Goal: Ask a question: Seek information or help from site administrators or community

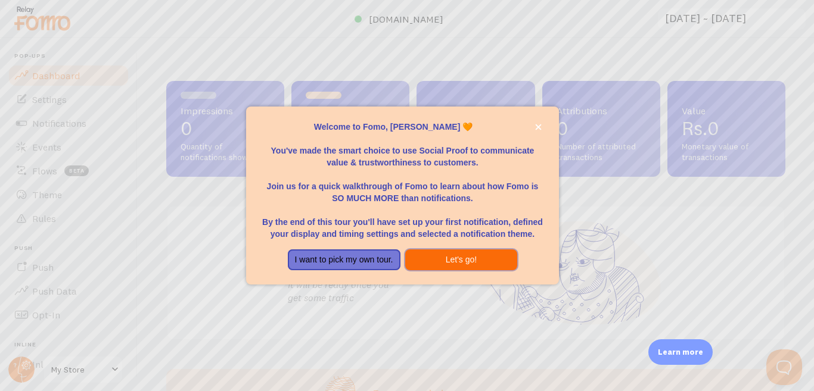
click at [468, 262] on button "Let's go!" at bounding box center [461, 260] width 113 height 21
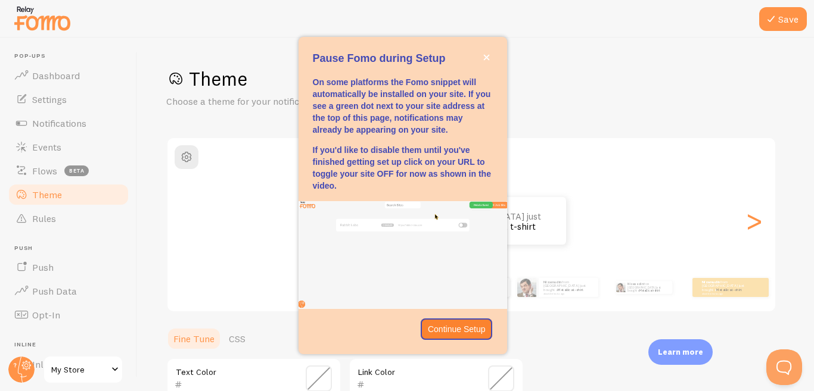
click at [589, 98] on div "Theme Choose a theme for your notifications" at bounding box center [475, 88] width 619 height 42
click at [488, 56] on icon "close," at bounding box center [486, 58] width 6 height 6
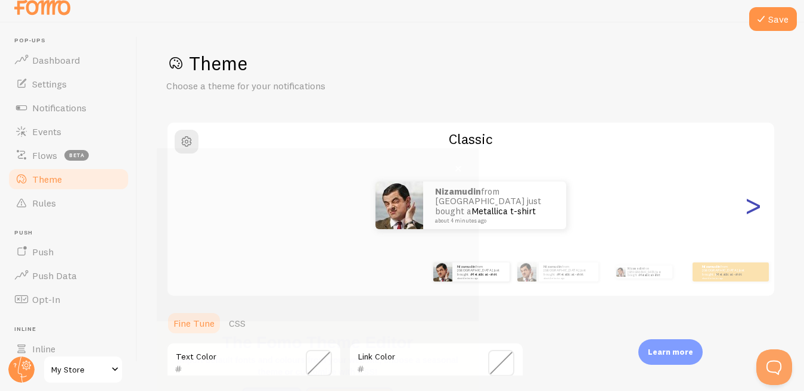
scroll to position [124, 0]
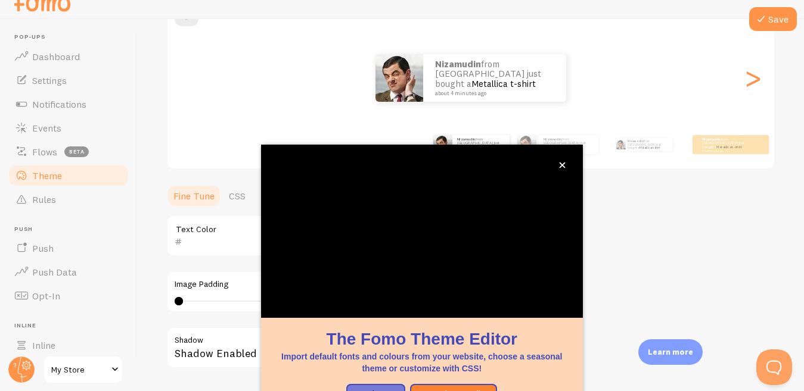
click at [661, 365] on div "Learn more" at bounding box center [670, 353] width 64 height 26
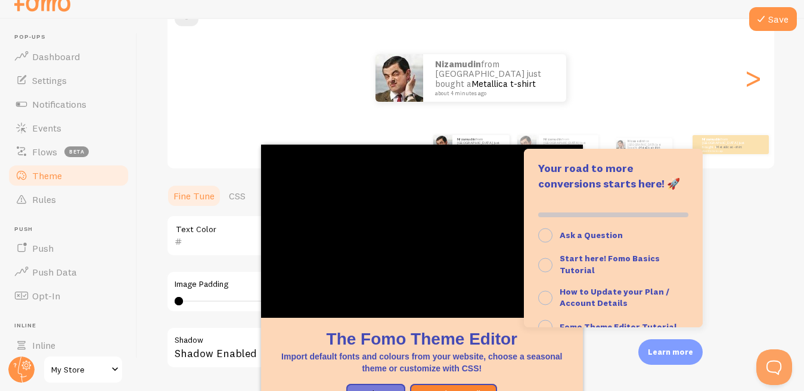
click at [661, 355] on p "Learn more" at bounding box center [670, 352] width 45 height 11
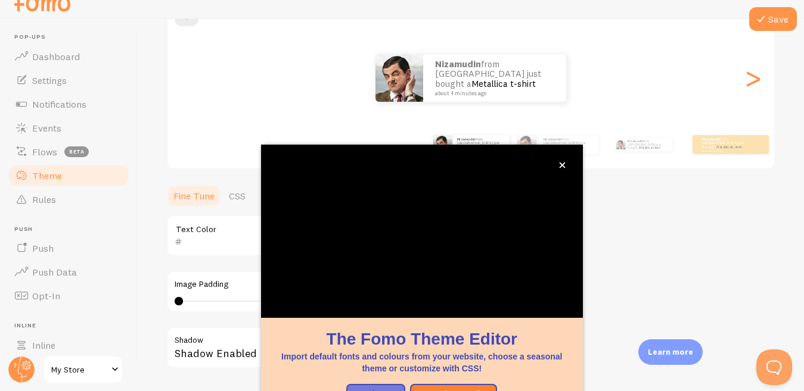
click at [661, 355] on p "Learn more" at bounding box center [670, 352] width 45 height 11
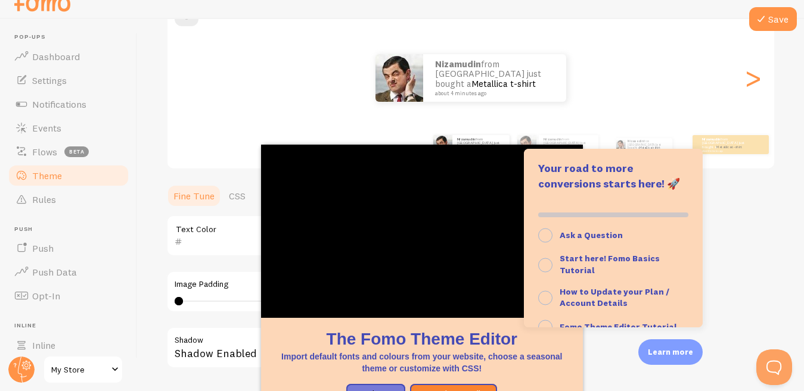
click at [661, 355] on p "Learn more" at bounding box center [670, 352] width 45 height 11
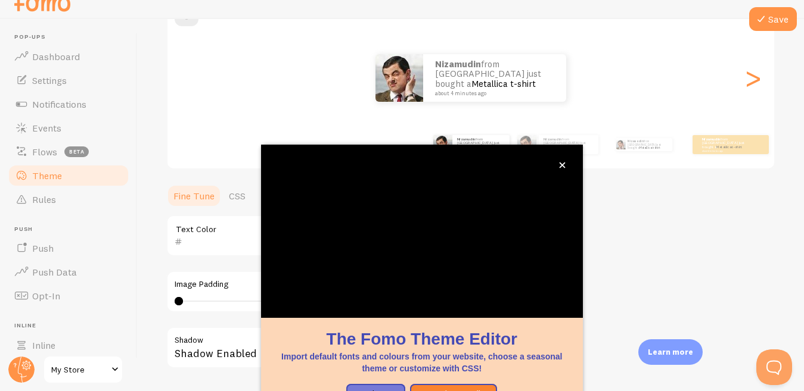
click at [661, 355] on p "Learn more" at bounding box center [670, 352] width 45 height 11
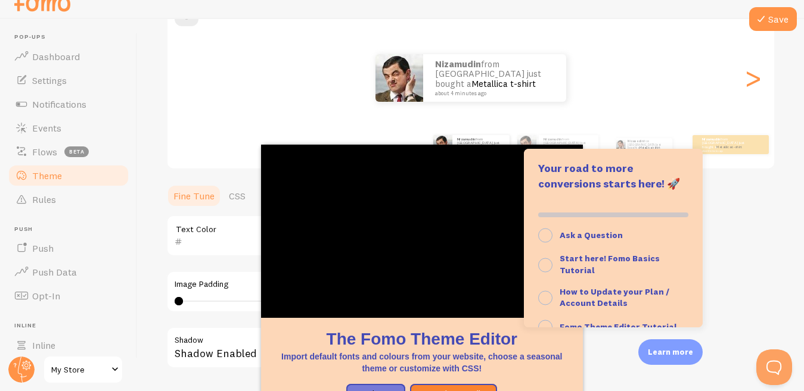
click at [661, 355] on p "Learn more" at bounding box center [670, 352] width 45 height 11
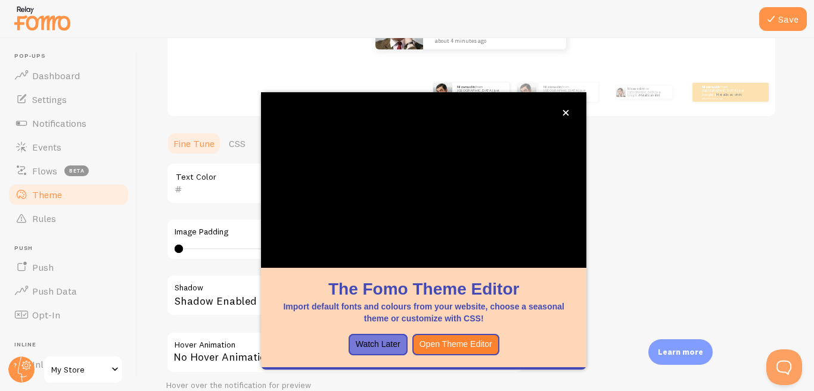
scroll to position [229, 0]
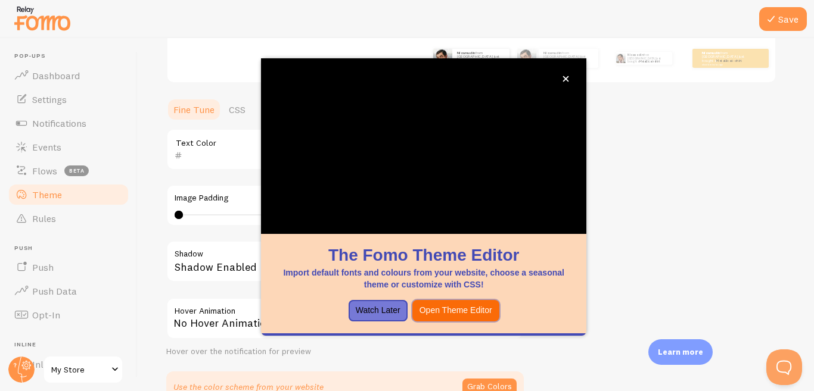
click at [440, 312] on button "Open Theme Editor" at bounding box center [455, 310] width 87 height 21
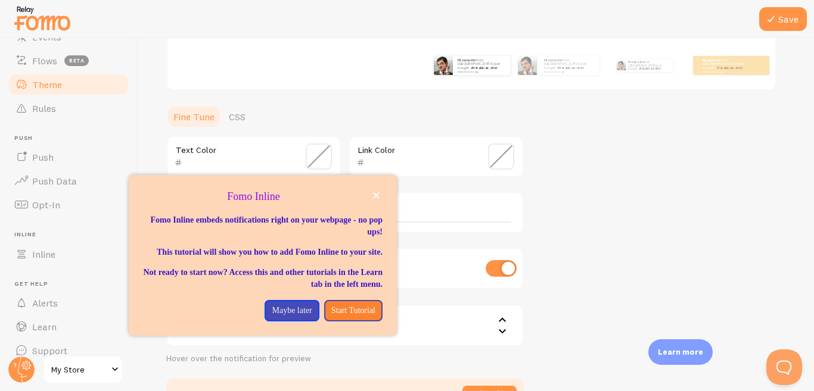
scroll to position [124, 0]
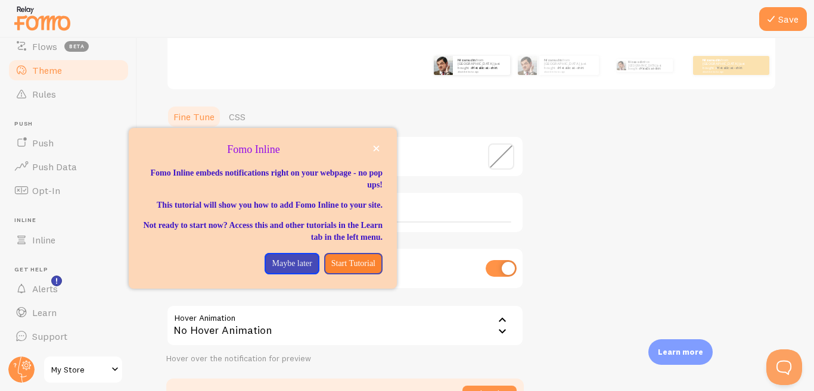
click at [73, 368] on span "My Store" at bounding box center [79, 370] width 57 height 14
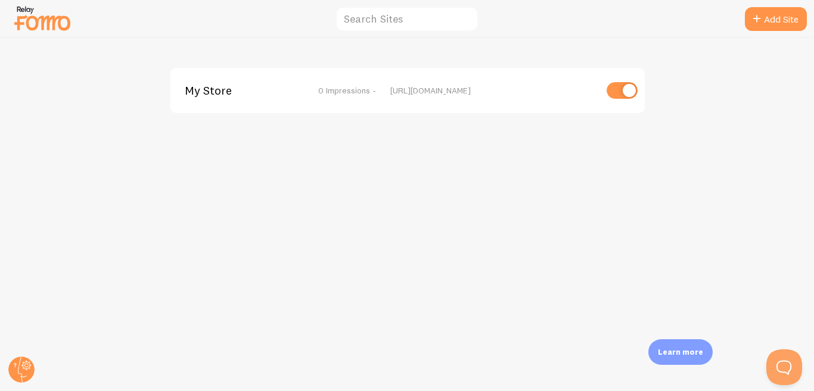
click at [620, 84] on input "checkbox" at bounding box center [621, 90] width 31 height 17
checkbox input "true"
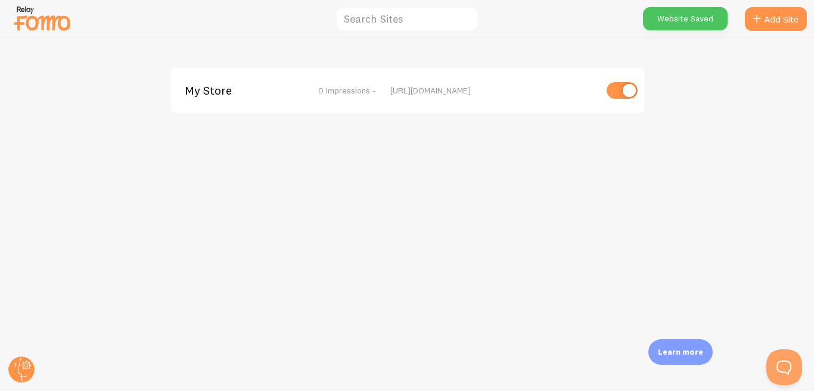
click at [701, 22] on div "Website Saved" at bounding box center [685, 18] width 85 height 23
click at [694, 21] on div "Website Saved" at bounding box center [685, 18] width 85 height 23
click at [774, 17] on link "Add Site" at bounding box center [776, 19] width 62 height 24
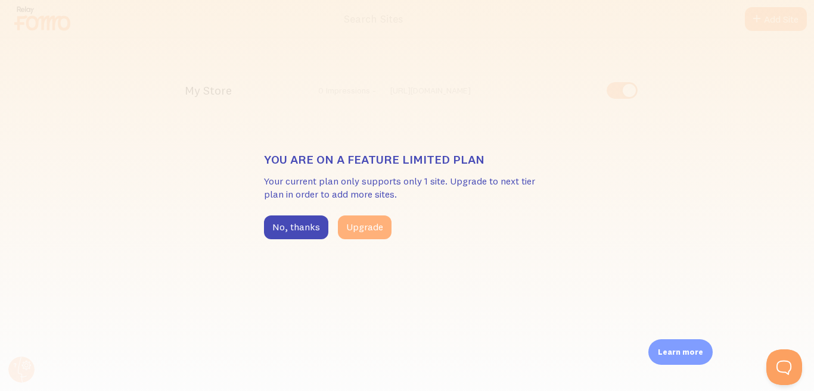
click at [366, 232] on button "Upgrade" at bounding box center [365, 228] width 54 height 24
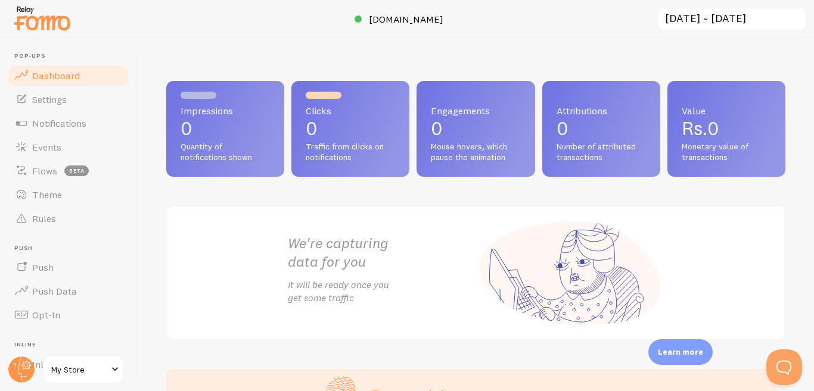
click at [373, 135] on p "0" at bounding box center [350, 128] width 89 height 19
click at [504, 139] on div "Engagements 0 Mouse hovers, which pause the animation" at bounding box center [475, 129] width 118 height 96
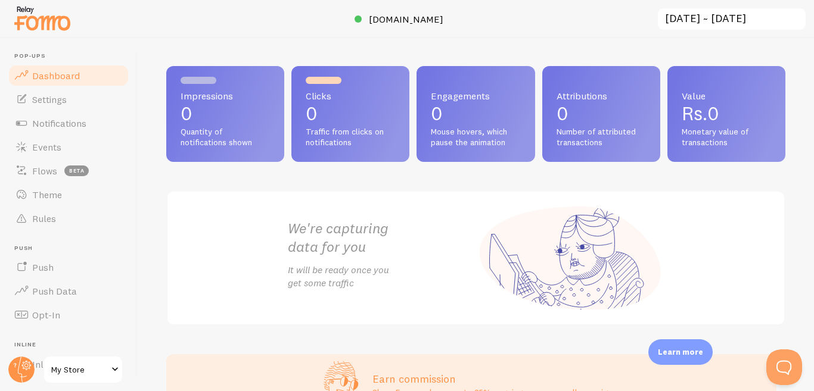
scroll to position [14, 0]
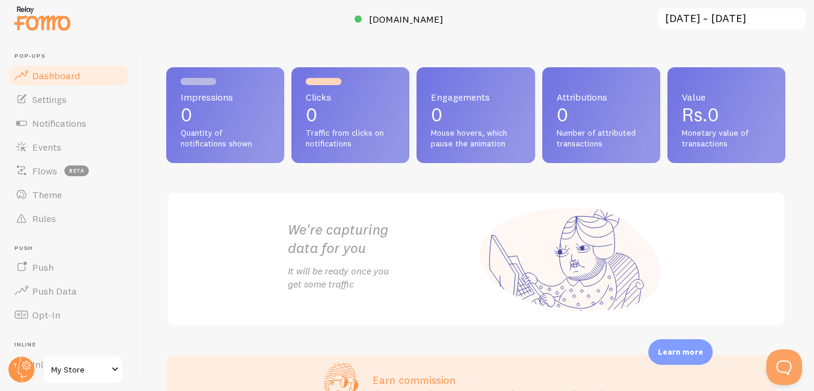
click at [707, 111] on span "Rs.0" at bounding box center [700, 114] width 38 height 23
click at [629, 123] on p "0" at bounding box center [600, 114] width 89 height 19
click at [731, 108] on p "Rs.0" at bounding box center [725, 114] width 89 height 19
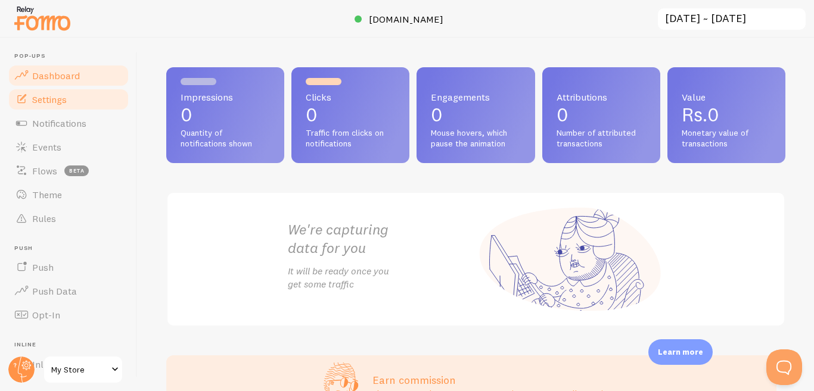
click at [80, 91] on link "Settings" at bounding box center [68, 100] width 123 height 24
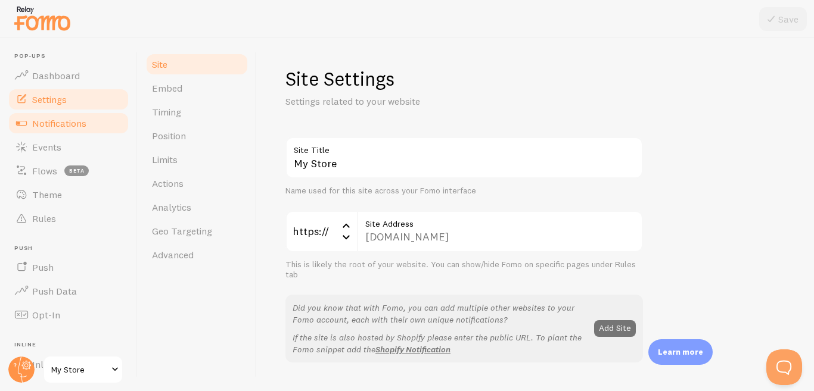
click at [80, 114] on link "Notifications" at bounding box center [68, 123] width 123 height 24
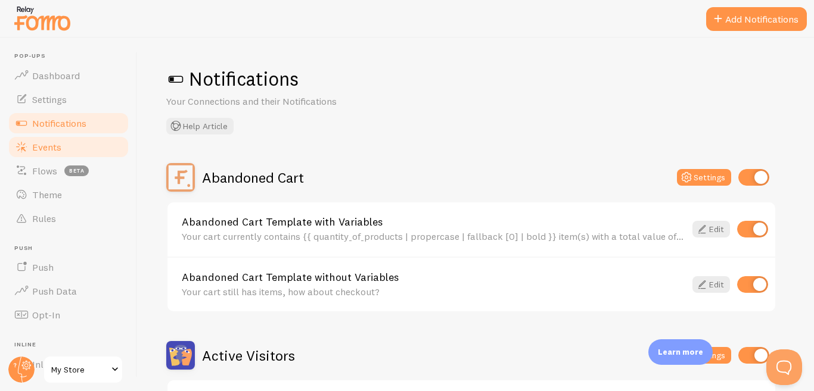
click at [61, 141] on link "Events" at bounding box center [68, 147] width 123 height 24
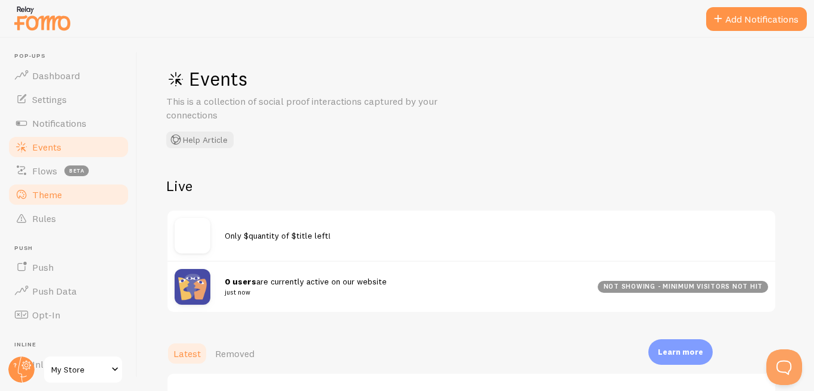
click at [52, 194] on span "Theme" at bounding box center [47, 195] width 30 height 12
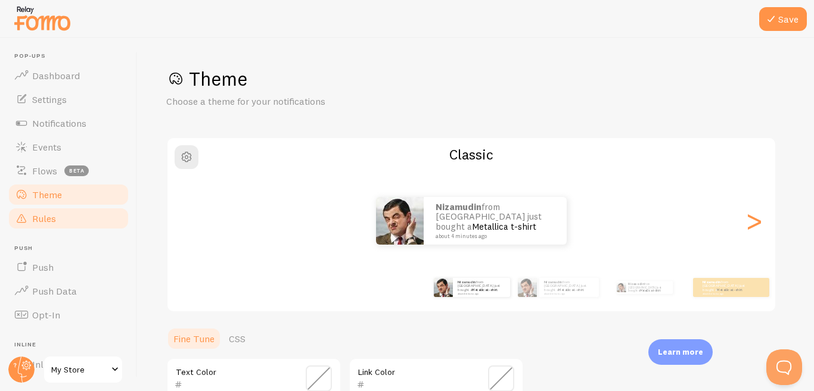
click at [55, 209] on link "Rules" at bounding box center [68, 219] width 123 height 24
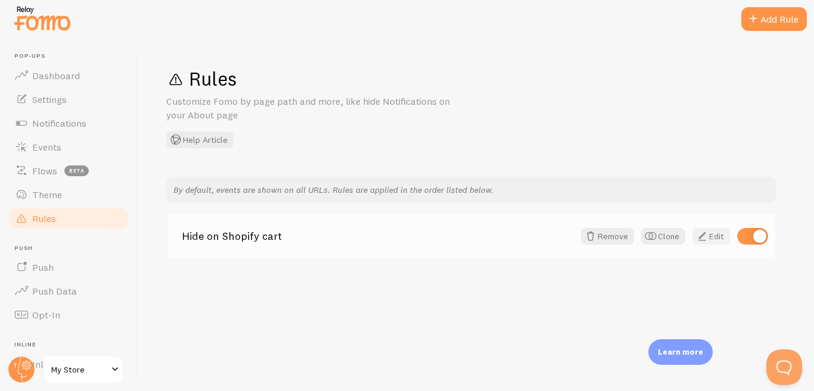
click at [709, 235] on link "Edit" at bounding box center [711, 236] width 38 height 17
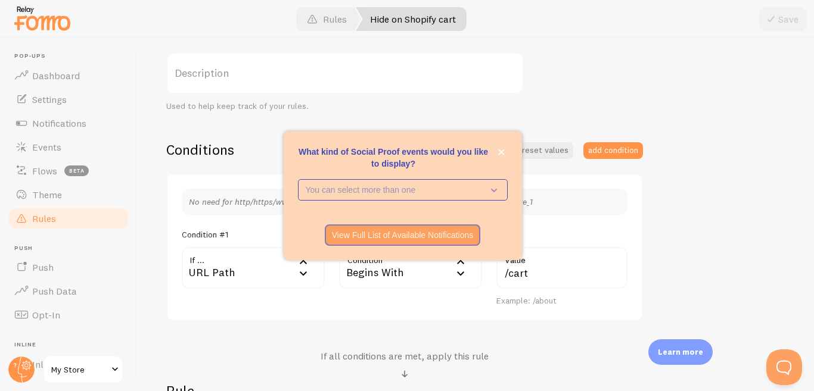
scroll to position [203, 0]
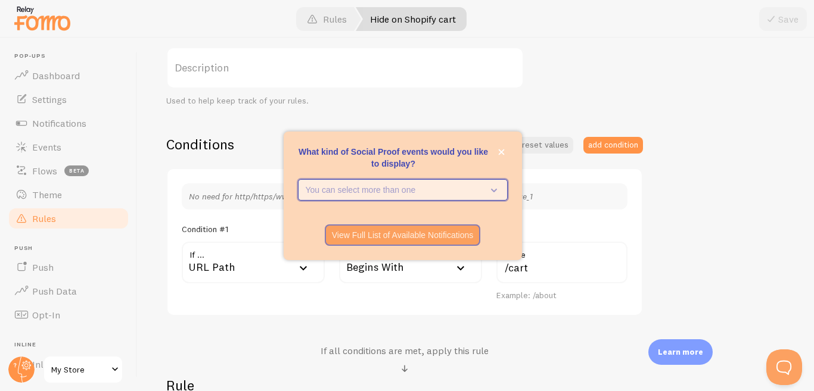
click at [497, 193] on icon "What kind of Social Proof events would you like to display?" at bounding box center [491, 189] width 17 height 13
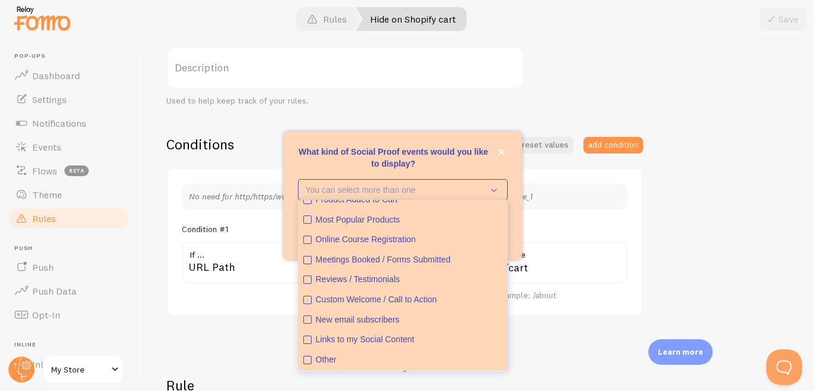
scroll to position [0, 0]
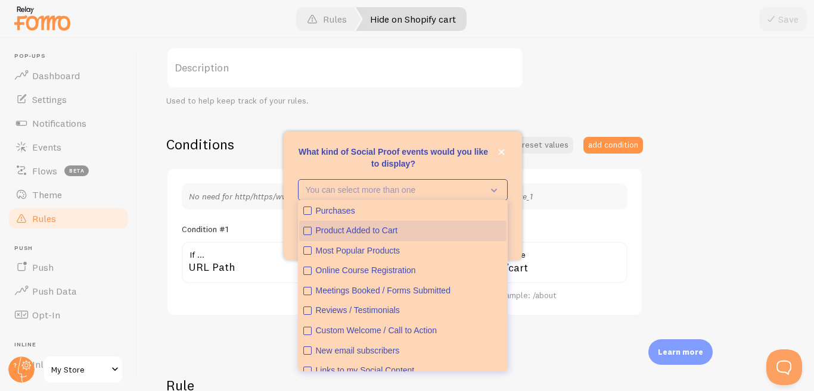
click at [380, 222] on button "Product Added to Cart" at bounding box center [402, 231] width 207 height 20
click at [419, 226] on div "Product Added to Cart" at bounding box center [409, 231] width 186 height 12
click at [683, 173] on div "Hide on Shopify cart Title Example: Checkout Page Description Used to help keep…" at bounding box center [475, 228] width 619 height 508
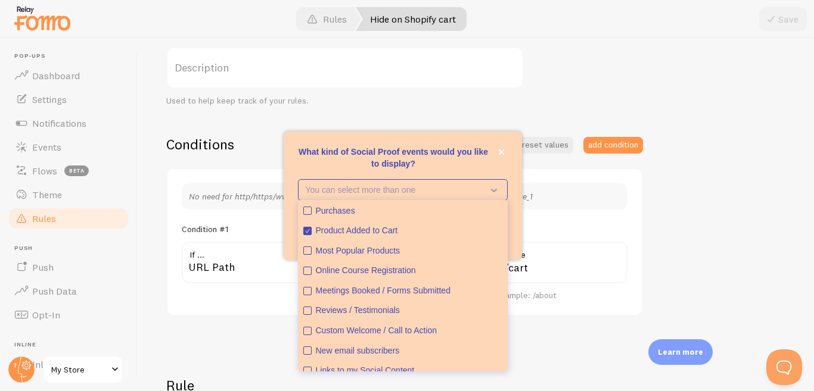
click at [675, 358] on div "Learn more" at bounding box center [680, 353] width 64 height 26
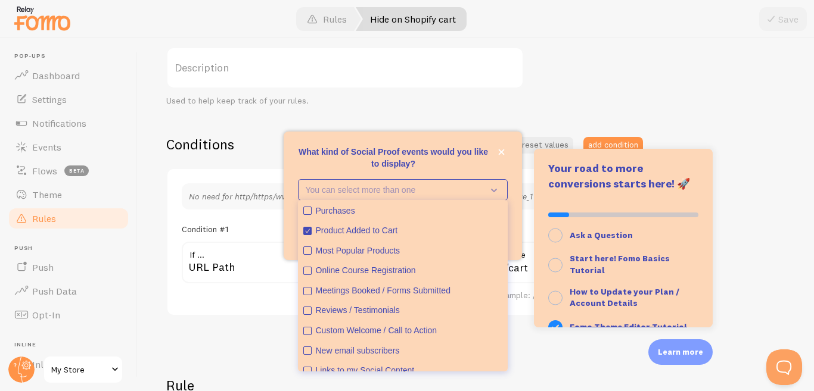
click at [746, 231] on div "Hide on Shopify cart Title Example: Checkout Page Description Used to help keep…" at bounding box center [475, 228] width 619 height 508
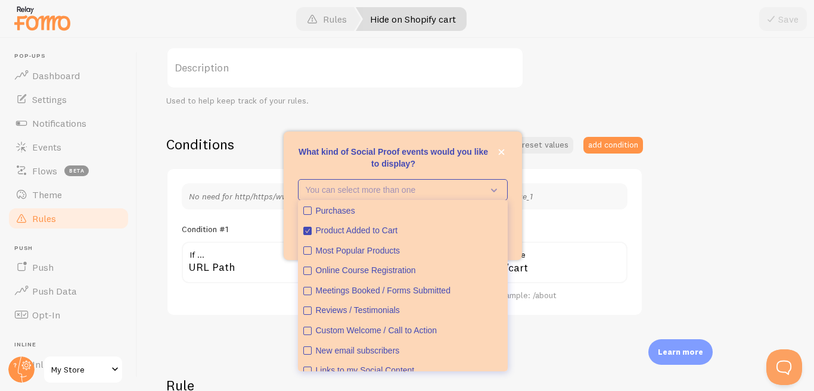
click at [467, 160] on p "What kind of Social Proof events would you like to display?" at bounding box center [403, 158] width 210 height 24
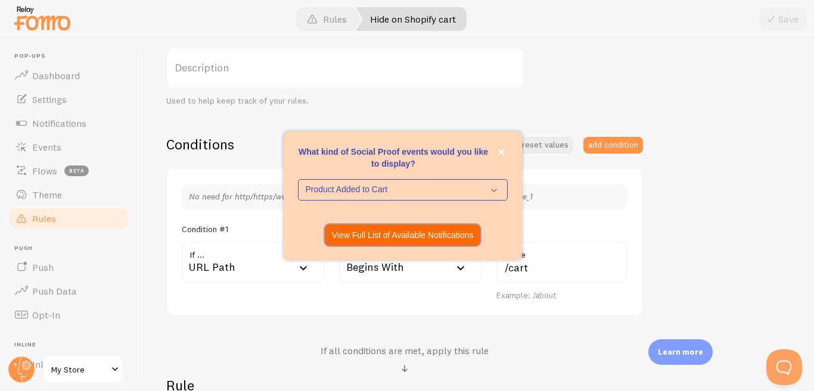
click at [452, 225] on button "View Full List of Available Notifications" at bounding box center [403, 235] width 156 height 21
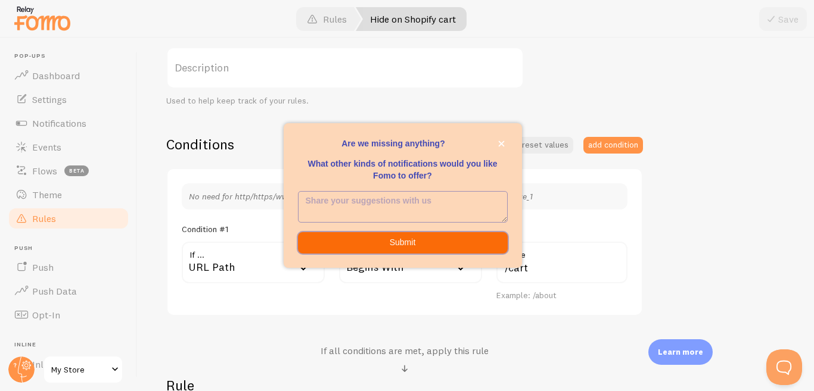
click at [457, 244] on button "Submit" at bounding box center [403, 242] width 210 height 21
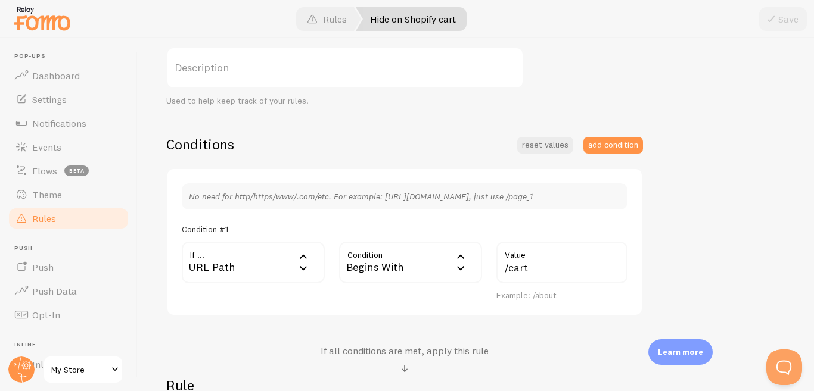
click at [412, 225] on div "Condition #1" at bounding box center [405, 229] width 446 height 11
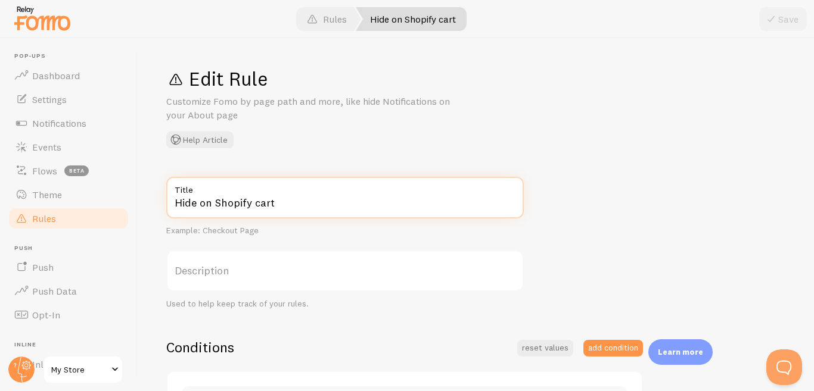
click at [348, 201] on input "Hide on Shopify cart" at bounding box center [344, 198] width 357 height 42
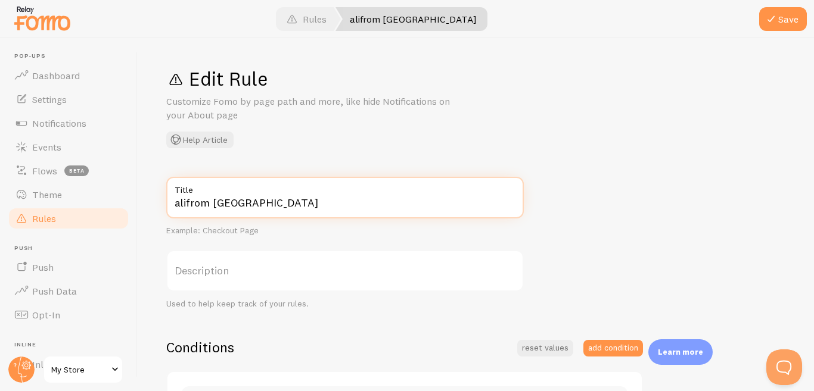
type input "alifrom [GEOGRAPHIC_DATA]"
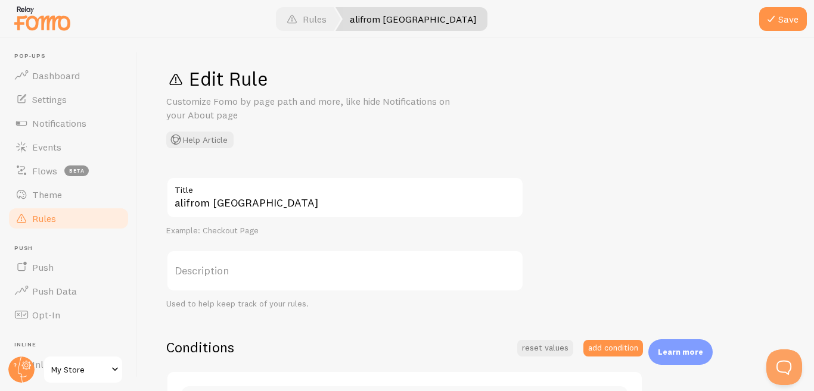
click at [287, 272] on label "Description" at bounding box center [344, 271] width 357 height 42
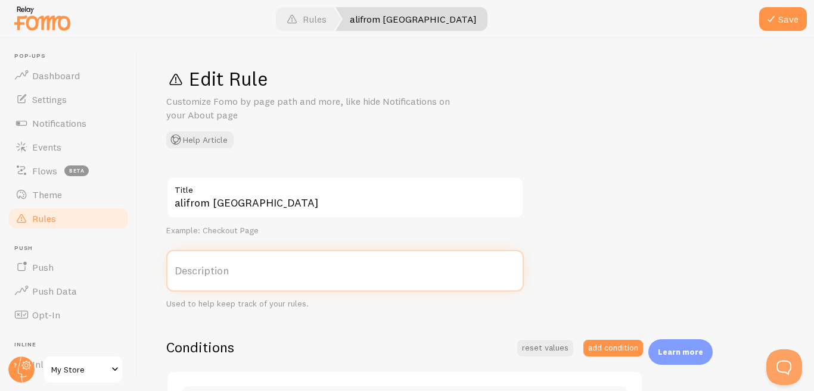
click at [287, 272] on input "Description" at bounding box center [344, 271] width 357 height 42
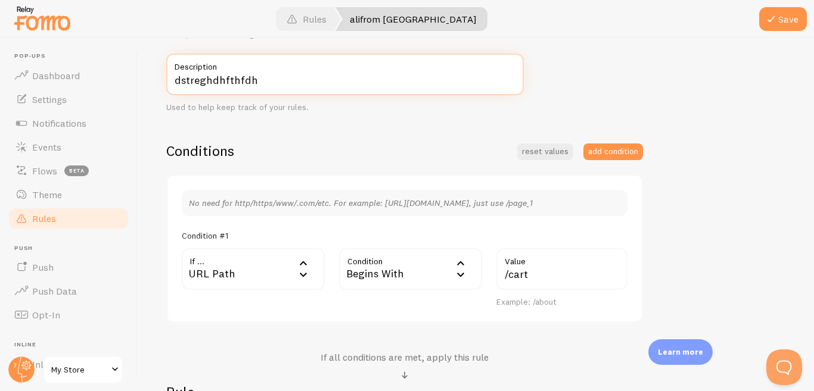
scroll to position [208, 0]
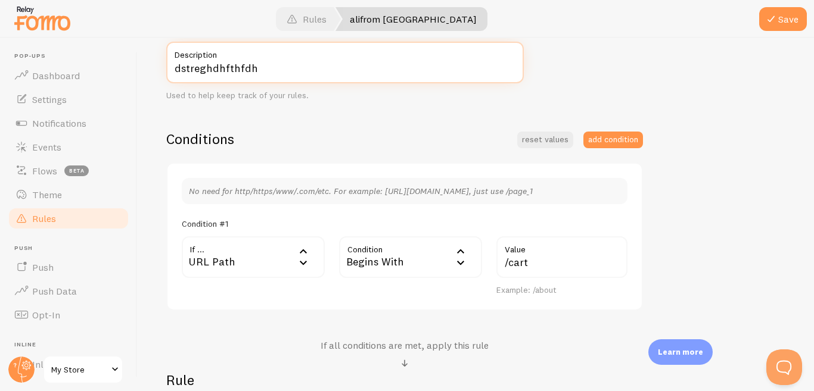
type input "dstreghdhfthfdh"
click at [296, 263] on icon at bounding box center [303, 263] width 14 height 14
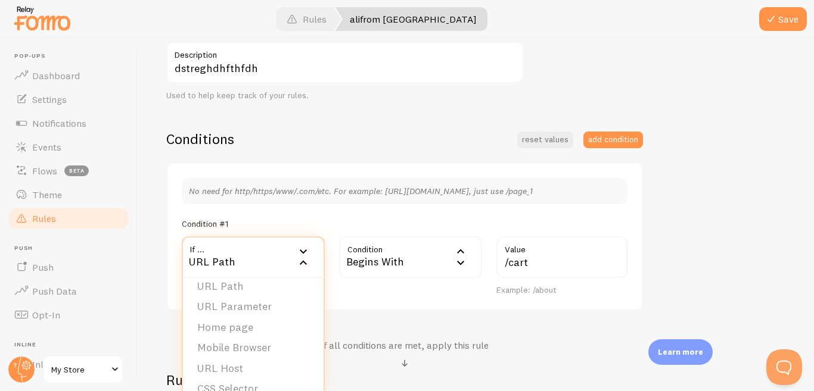
scroll to position [0, 0]
click at [247, 331] on li "Home page" at bounding box center [253, 336] width 141 height 21
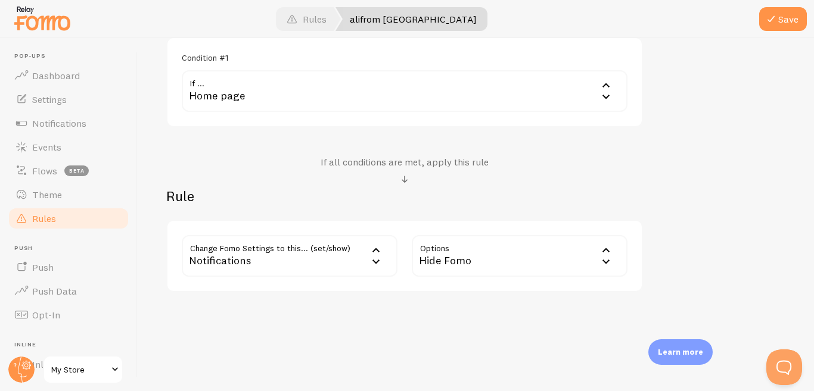
scroll to position [340, 0]
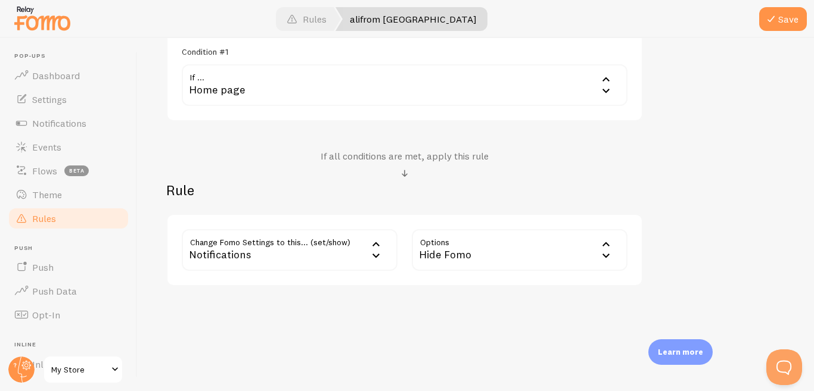
click at [379, 251] on icon at bounding box center [376, 245] width 14 height 14
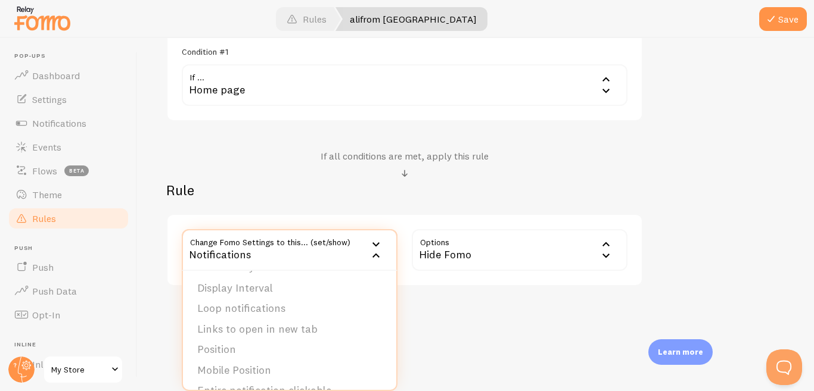
scroll to position [122, 0]
click at [286, 350] on li "Mobile Position" at bounding box center [289, 352] width 213 height 21
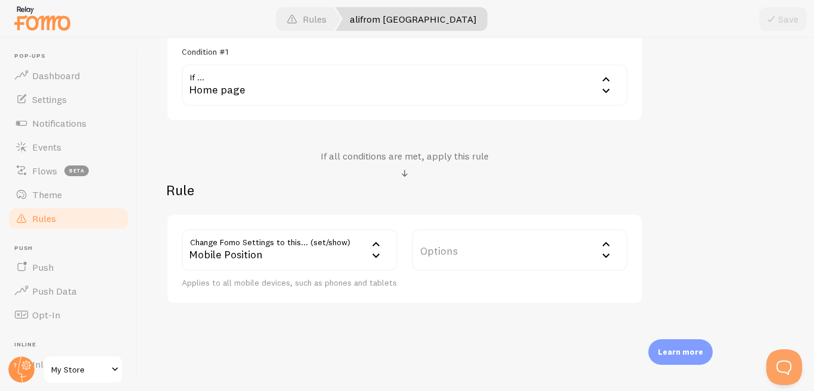
click at [593, 251] on label "Options" at bounding box center [520, 250] width 216 height 42
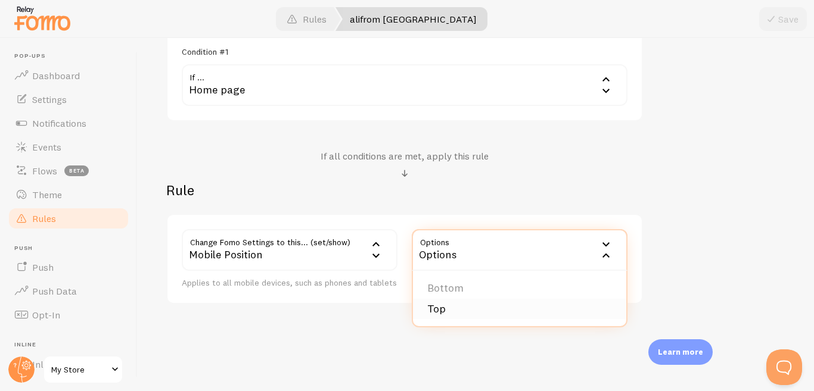
click at [443, 315] on li "Top" at bounding box center [519, 309] width 213 height 21
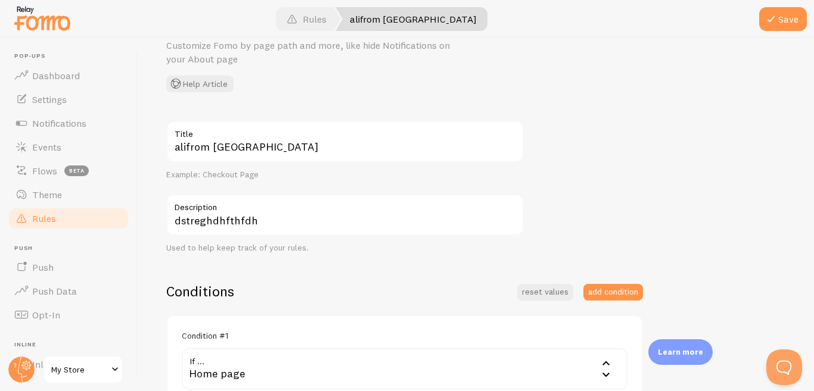
scroll to position [0, 0]
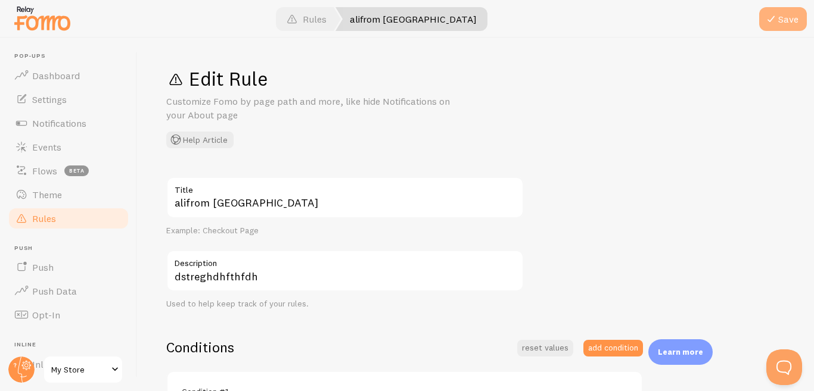
click at [785, 19] on button "Save" at bounding box center [783, 19] width 48 height 24
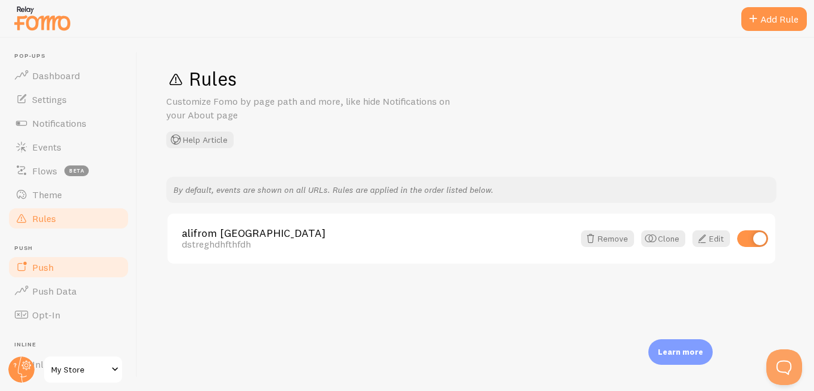
click at [74, 270] on link "Push" at bounding box center [68, 268] width 123 height 24
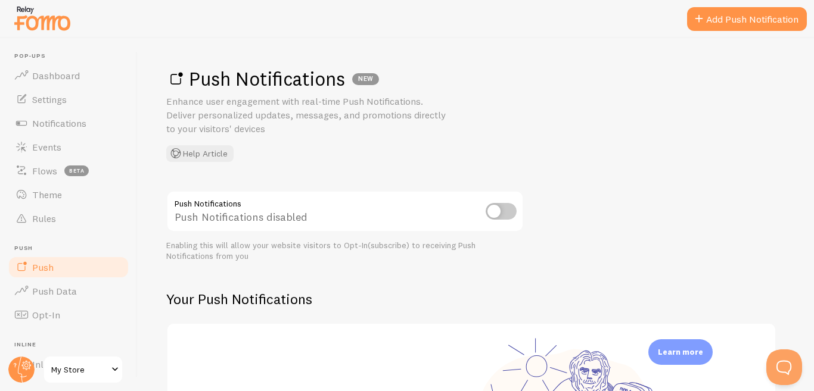
click at [494, 217] on input "checkbox" at bounding box center [500, 211] width 31 height 17
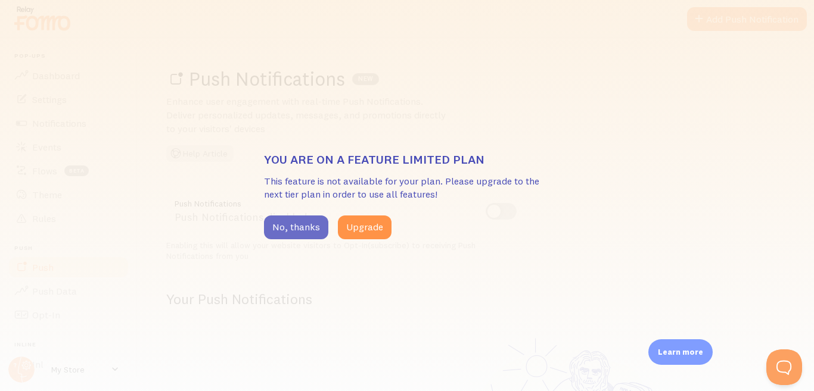
click at [293, 228] on button "No, thanks" at bounding box center [296, 228] width 64 height 24
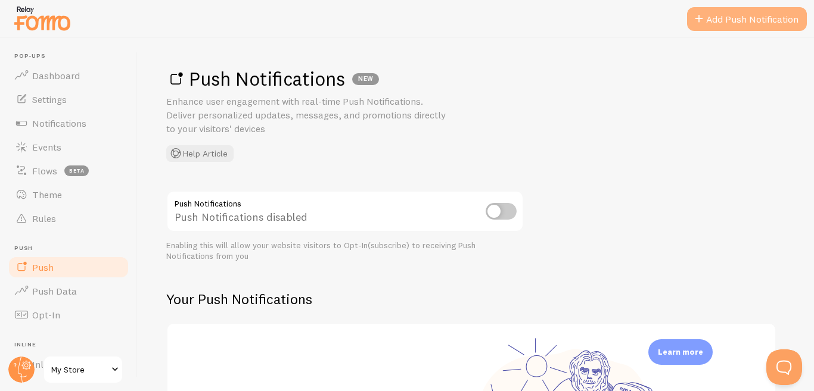
click at [728, 20] on link "Add Push Notification" at bounding box center [747, 19] width 120 height 24
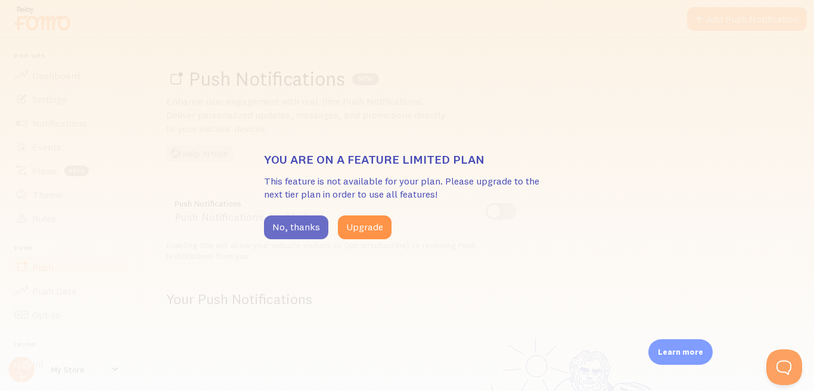
click at [304, 216] on button "No, thanks" at bounding box center [296, 228] width 64 height 24
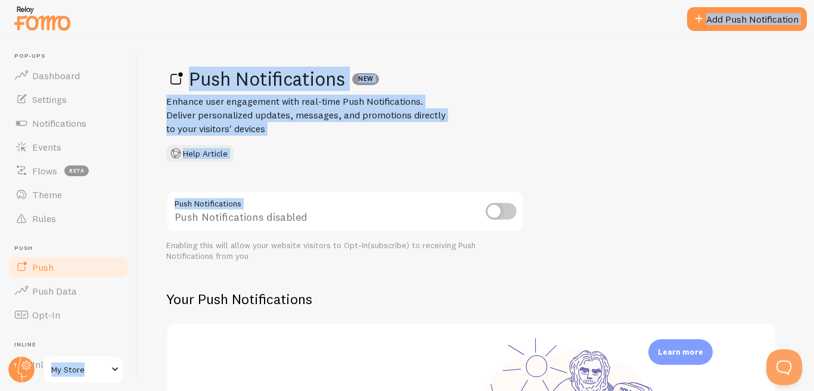
drag, startPoint x: 138, startPoint y: 202, endPoint x: 136, endPoint y: 282, distance: 80.4
click at [136, 282] on main "Pop-ups Dashboard Settings Notifications Events Flows beta Theme Rules [GEOGRAP…" at bounding box center [407, 214] width 814 height 353
click at [157, 204] on div "Push Notifications NEW Enhance user engagement with real-time Push Notification…" at bounding box center [476, 214] width 676 height 353
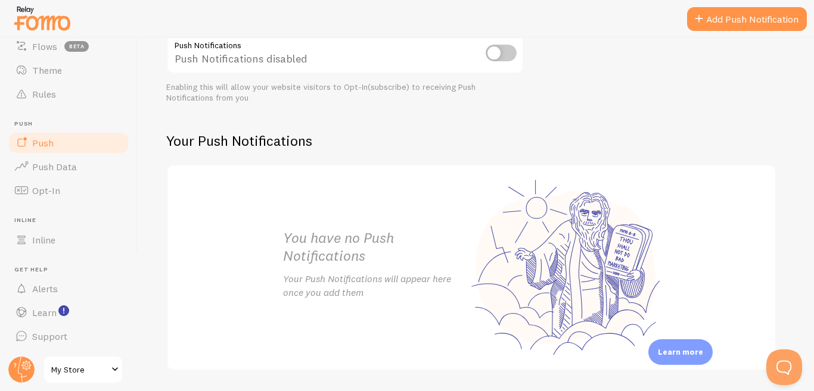
scroll to position [195, 0]
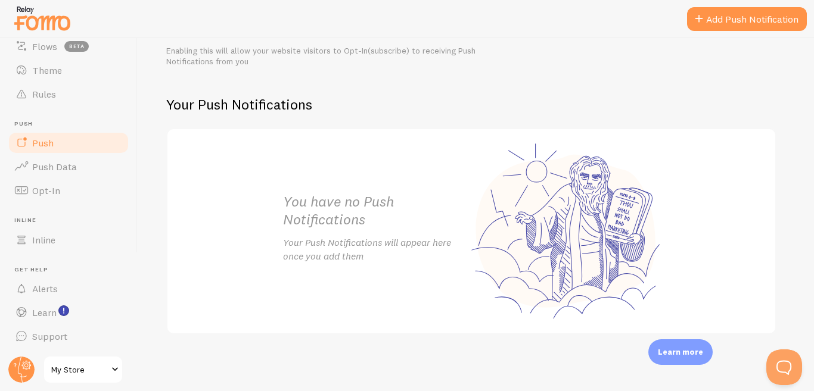
click at [673, 343] on div "Learn more" at bounding box center [680, 353] width 64 height 26
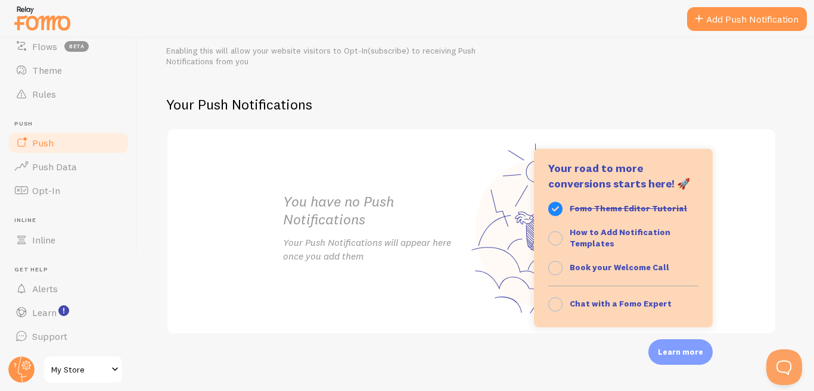
scroll to position [123, 0]
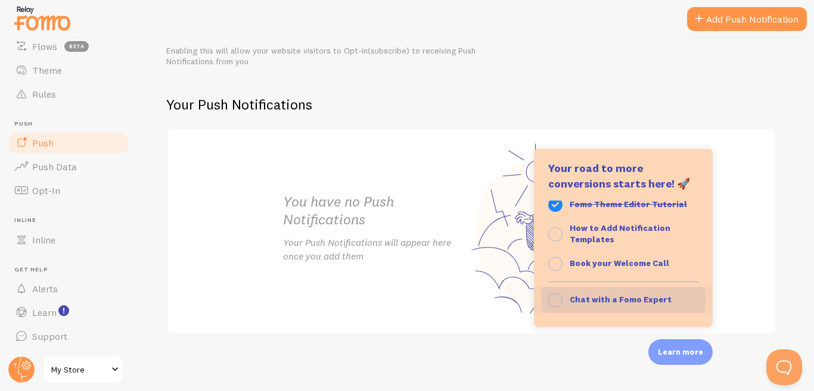
click at [644, 302] on strong "Chat with a Fomo Expert" at bounding box center [620, 299] width 102 height 11
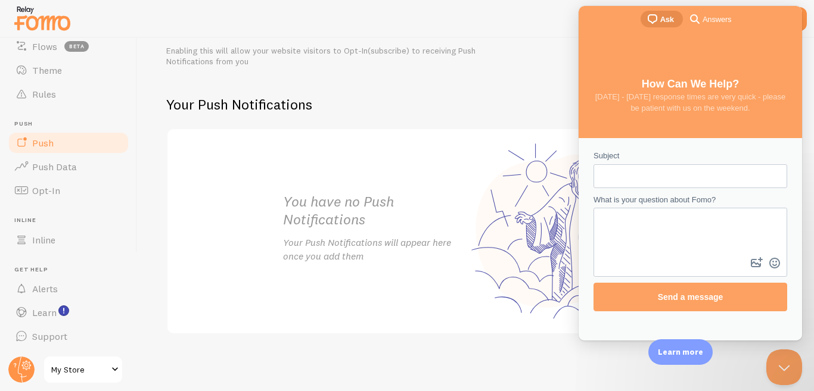
scroll to position [0, 0]
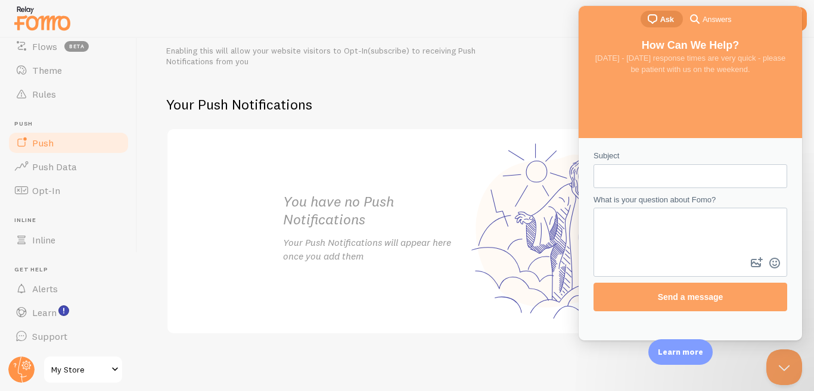
click at [648, 223] on textarea "What is your question about Fomo?" at bounding box center [689, 232] width 191 height 46
type textarea "gghfgjhfdgysetgdesgdrg"
click at [621, 171] on input "Subject" at bounding box center [690, 176] width 175 height 21
click at [621, 171] on input "d" at bounding box center [690, 176] width 175 height 21
type input "fdsgdfghfhfghfgh"
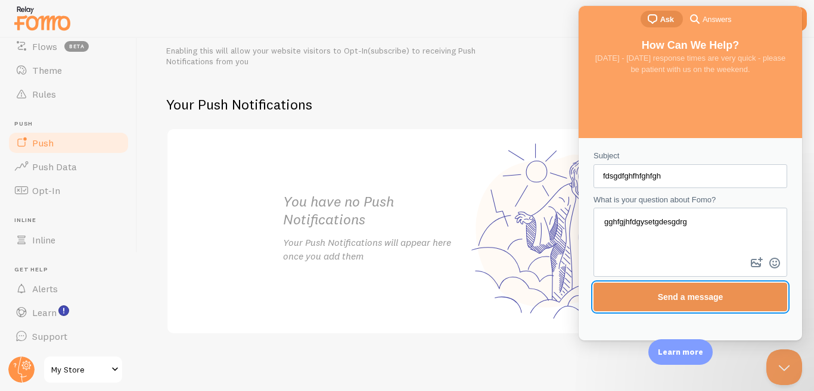
click at [712, 298] on span "Send a message" at bounding box center [691, 297] width 66 height 10
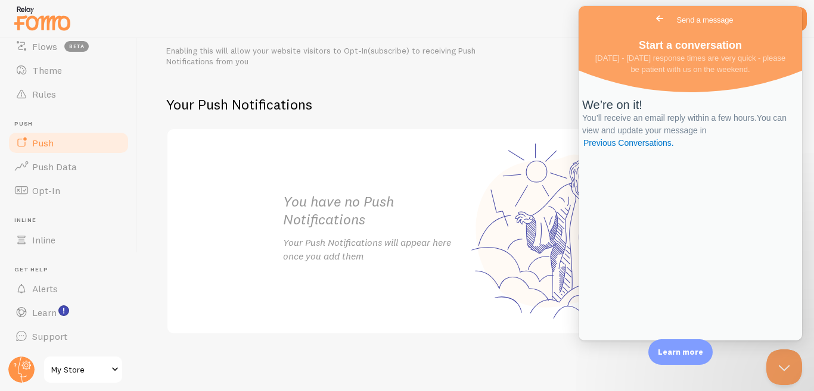
click at [649, 359] on div "Push Notifications NEW Enhance user engagement with real-time Push Notification…" at bounding box center [476, 214] width 676 height 353
click at [663, 355] on p "Learn more" at bounding box center [680, 352] width 45 height 11
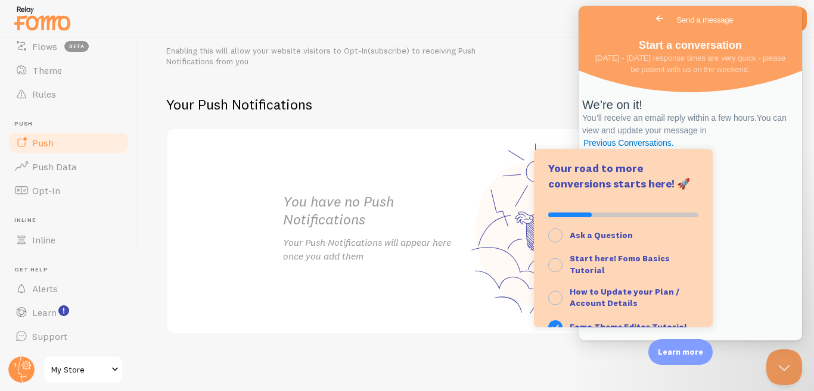
drag, startPoint x: 515, startPoint y: 101, endPoint x: 38, endPoint y: 67, distance: 478.4
click at [515, 101] on h2 "Your Push Notifications" at bounding box center [471, 104] width 610 height 18
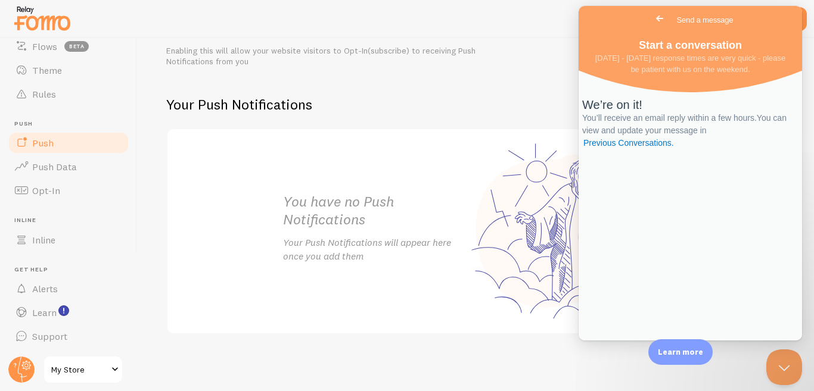
click at [652, 15] on span "Go back" at bounding box center [659, 18] width 14 height 14
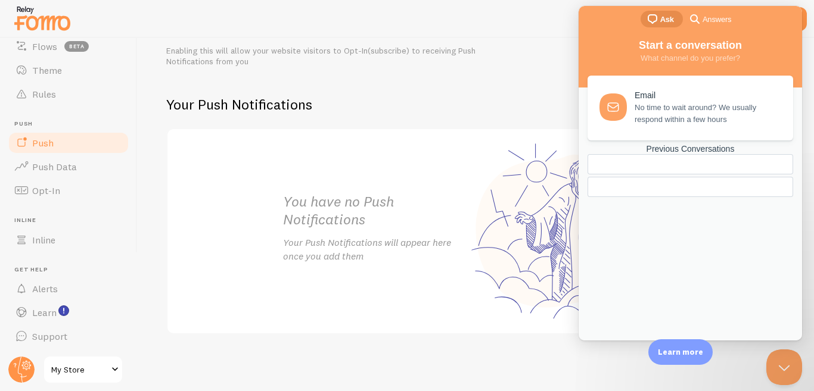
click at [518, 55] on div "Enabling this will allow your website visitors to Opt-In(subscribe) to receivin…" at bounding box center [344, 56] width 357 height 21
